Goal: Task Accomplishment & Management: Use online tool/utility

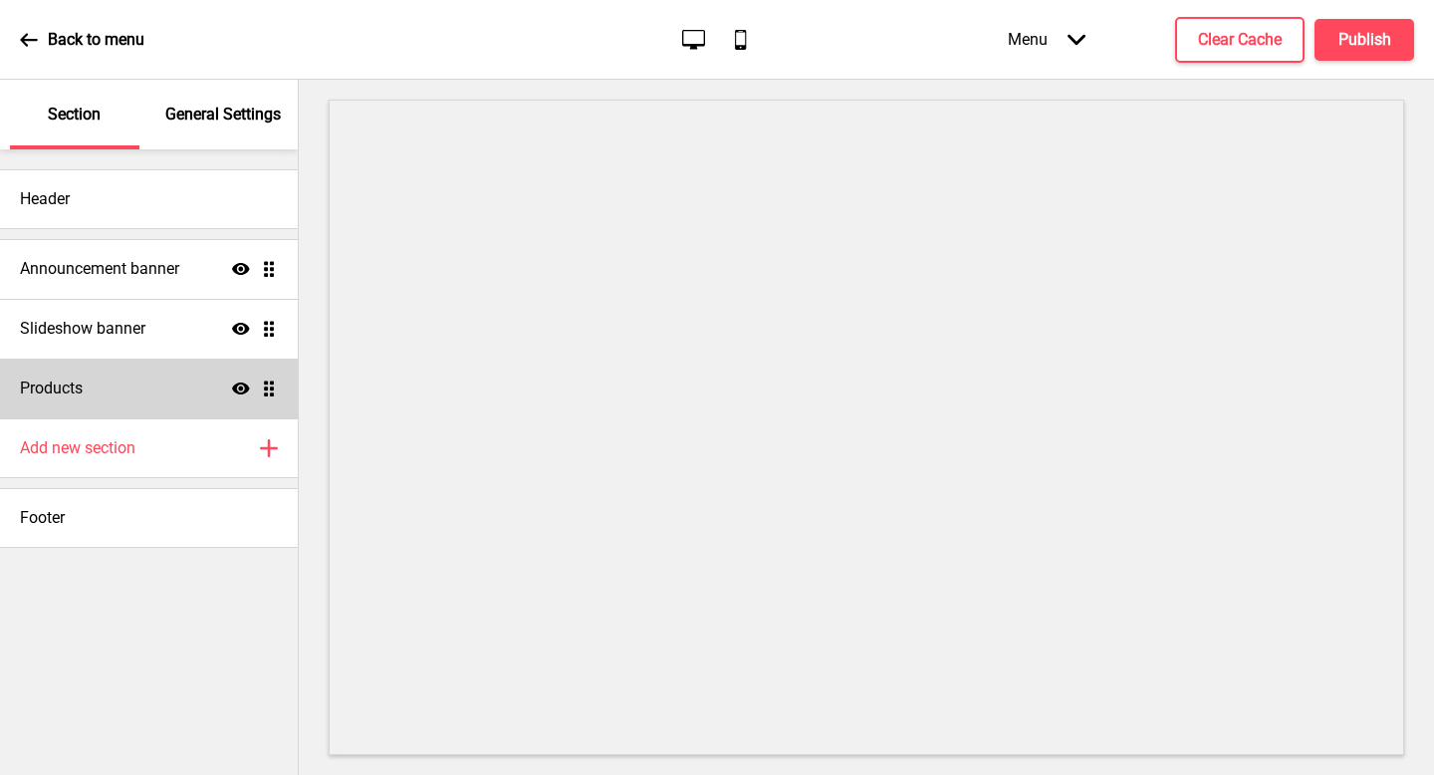
click at [144, 373] on div "Products Show Drag" at bounding box center [149, 389] width 298 height 60
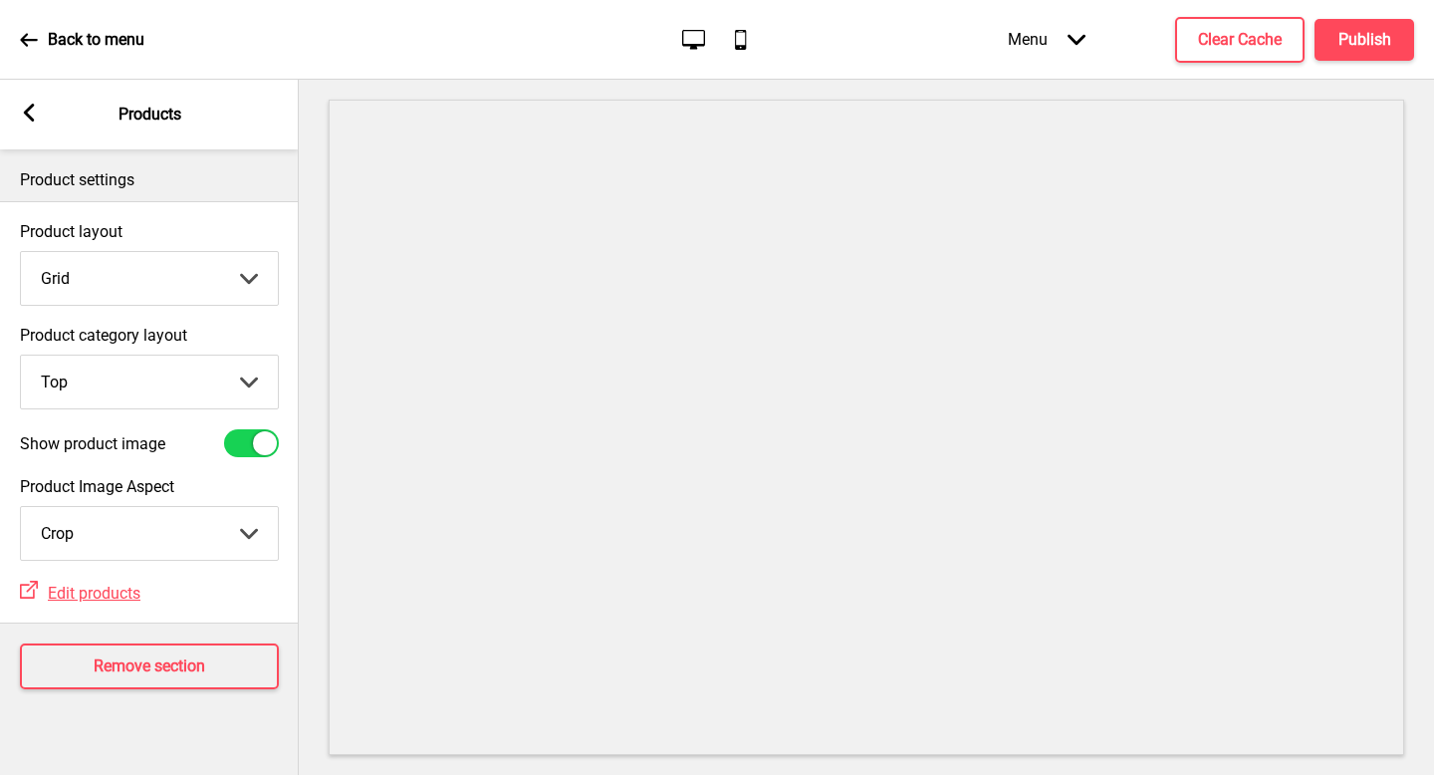
click at [152, 373] on select "Top Side" at bounding box center [149, 382] width 257 height 53
click at [147, 399] on select "Top Side" at bounding box center [149, 382] width 257 height 53
select select "side"
click at [186, 280] on select "Grid List" at bounding box center [149, 278] width 257 height 53
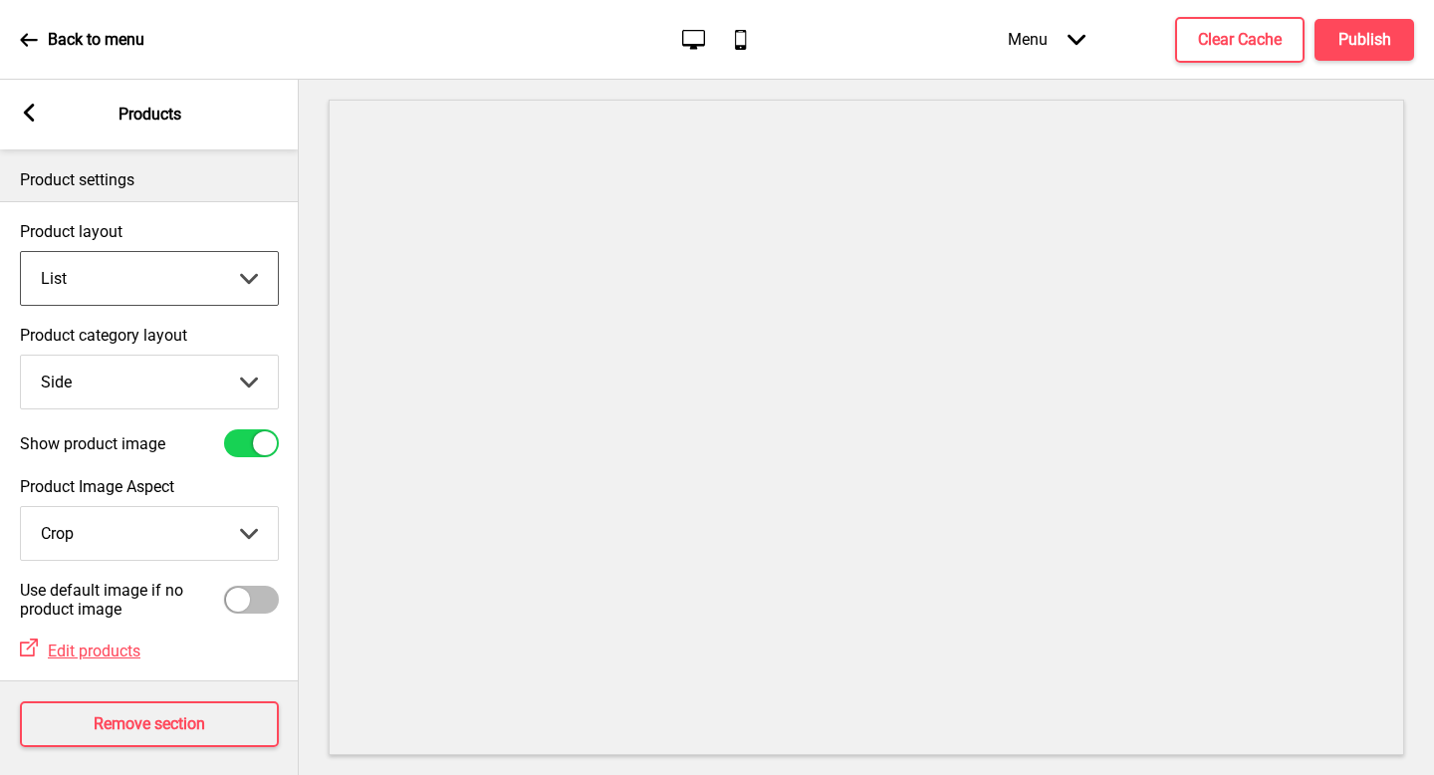
click at [187, 256] on select "Grid List" at bounding box center [149, 278] width 257 height 53
select select "grid"
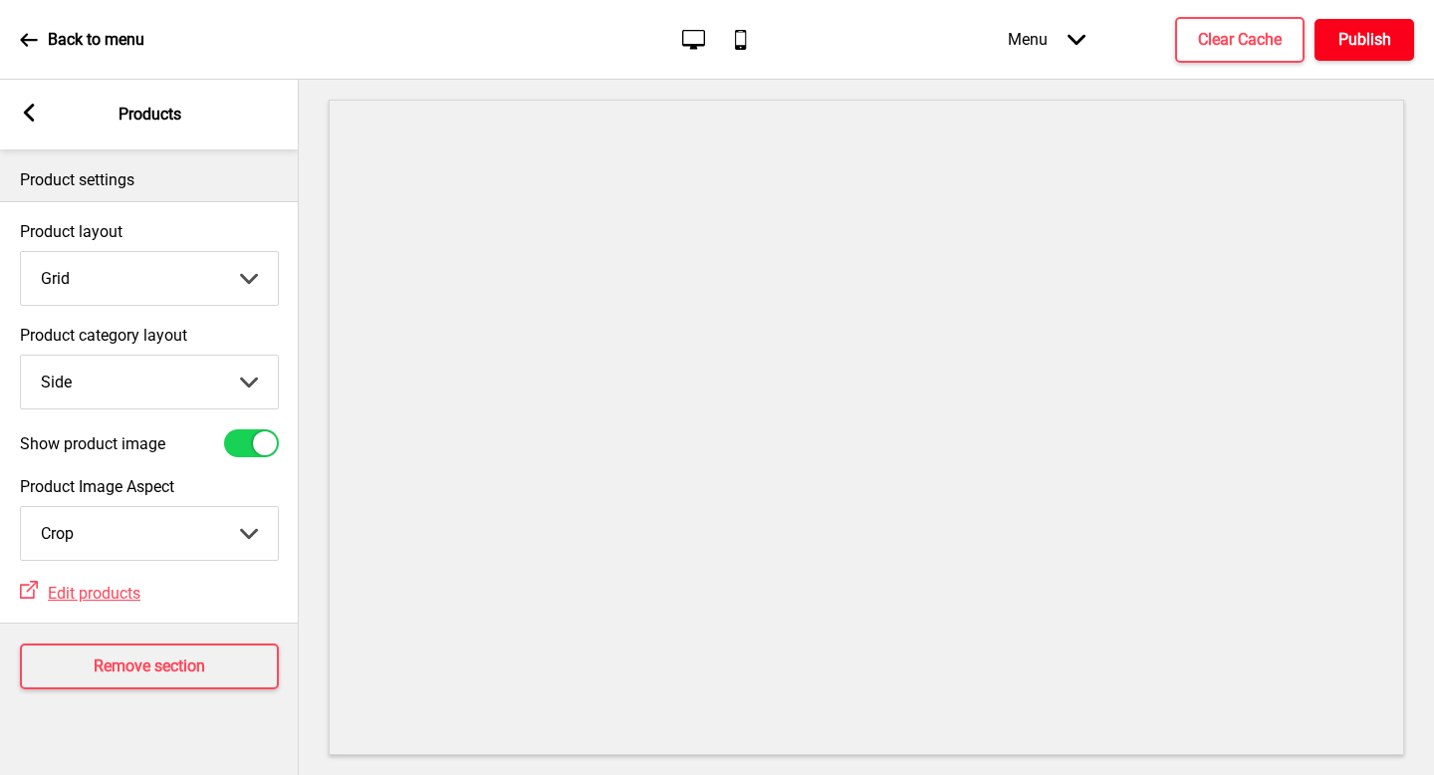
click at [1359, 36] on h4 "Publish" at bounding box center [1365, 40] width 53 height 22
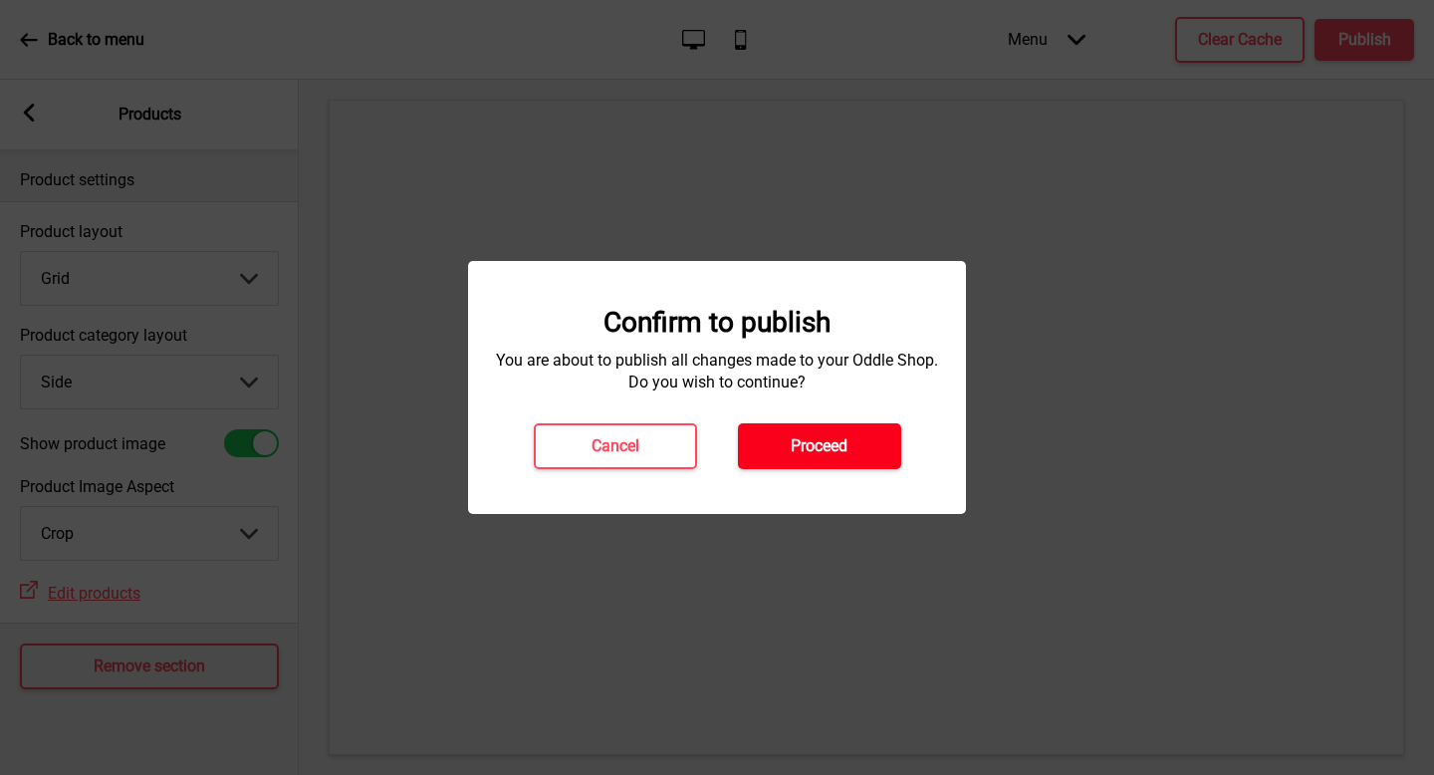
click at [829, 450] on h4 "Proceed" at bounding box center [819, 446] width 57 height 22
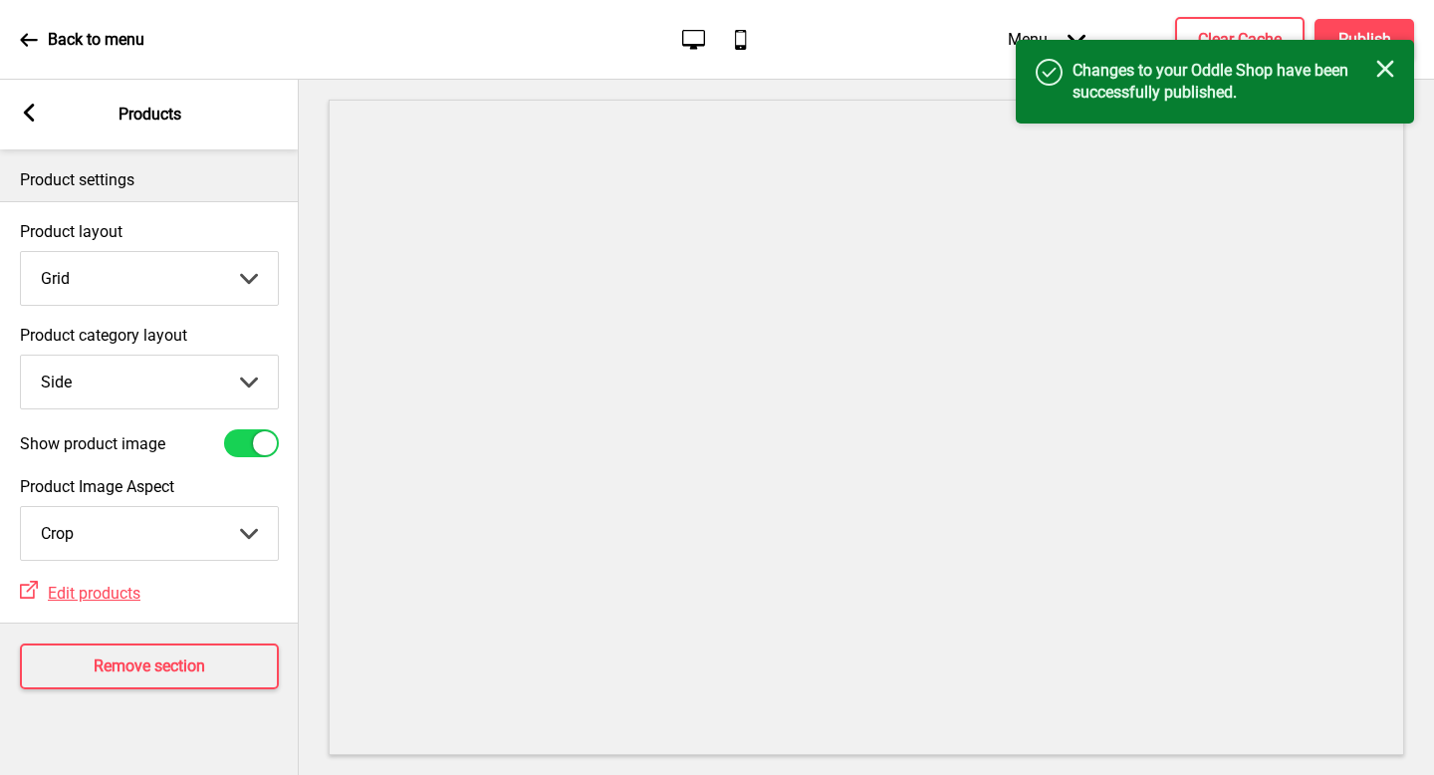
click at [32, 26] on div "Back to menu" at bounding box center [82, 40] width 125 height 54
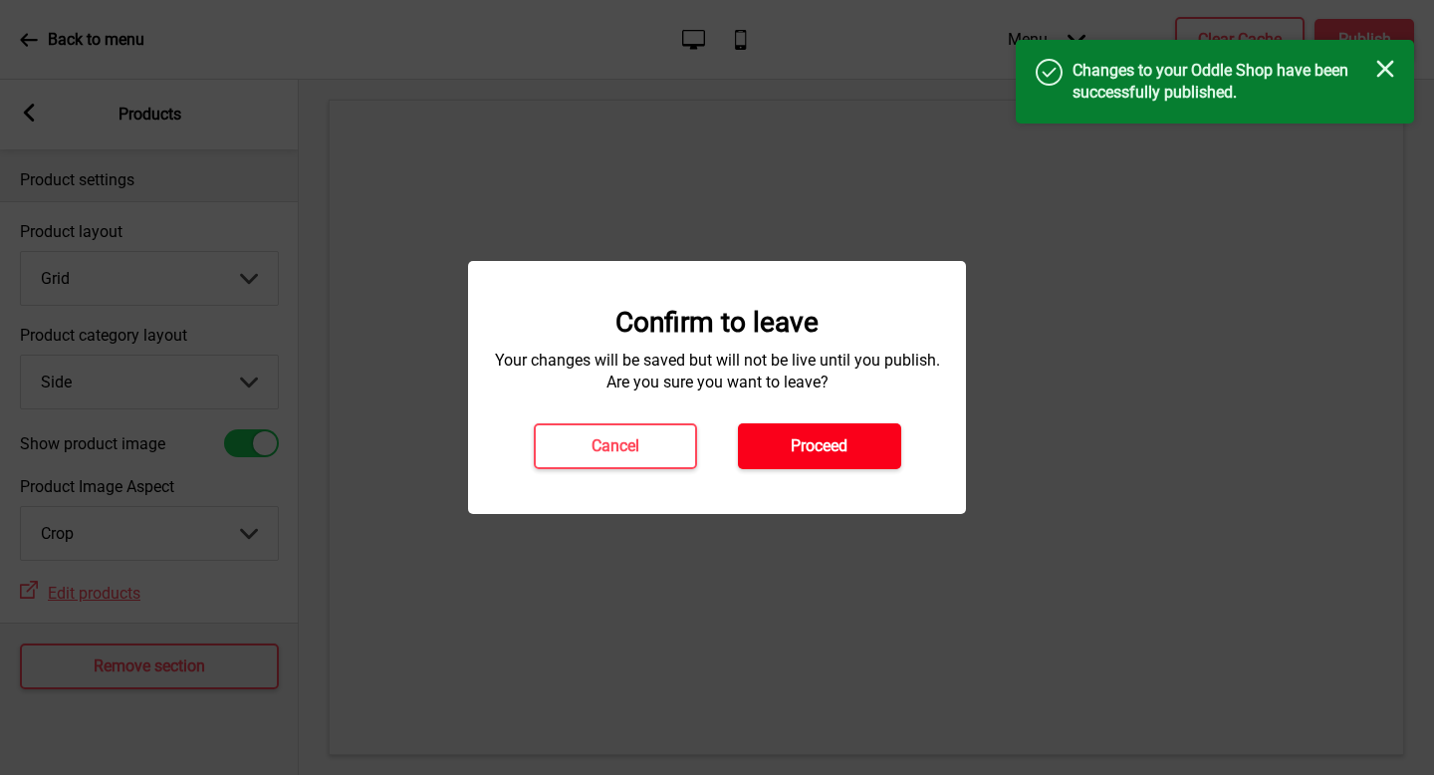
click at [761, 461] on button "Proceed" at bounding box center [819, 446] width 163 height 46
